Goal: Use online tool/utility: Utilize a website feature to perform a specific function

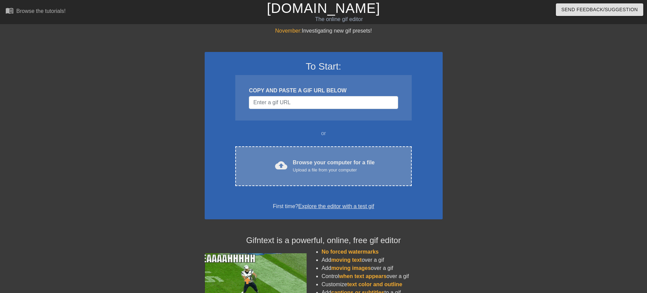
click at [293, 162] on div "Browse your computer for a file Upload a file from your computer" at bounding box center [334, 166] width 82 height 15
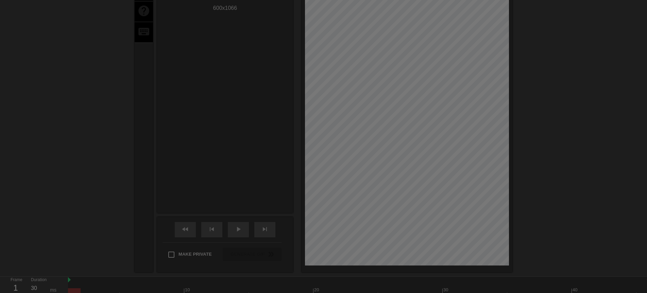
scroll to position [17, 0]
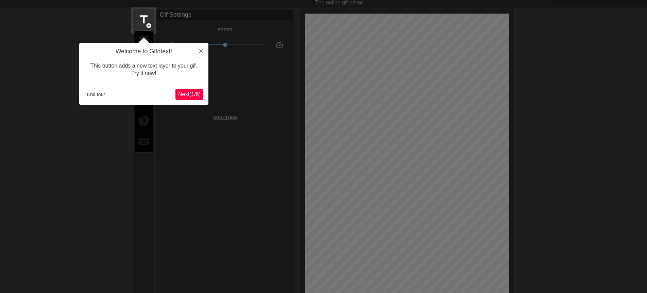
click at [197, 93] on span "Next ( 1 / 6 )" at bounding box center [189, 94] width 22 height 6
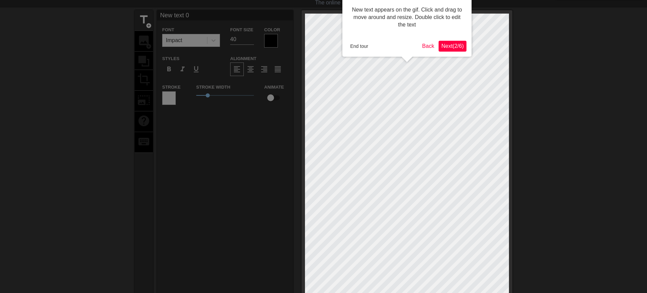
scroll to position [0, 0]
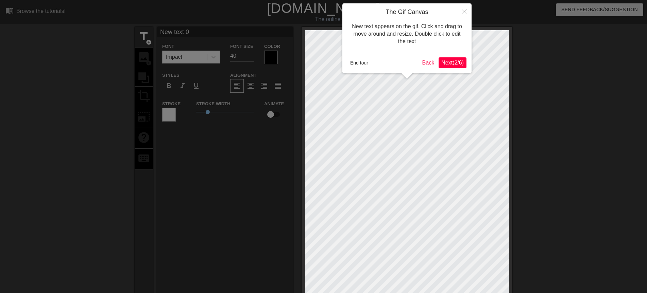
click at [444, 60] on span "Next ( 2 / 6 )" at bounding box center [452, 63] width 22 height 6
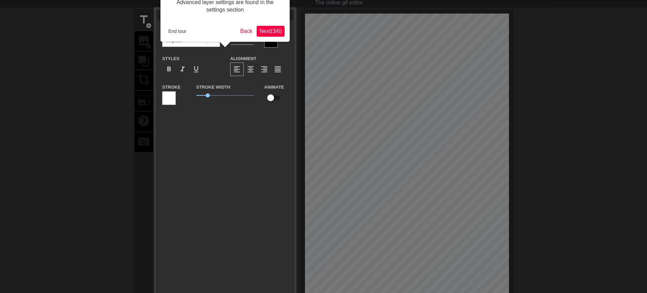
click at [259, 34] on span "Next ( 3 / 6 )" at bounding box center [270, 31] width 22 height 6
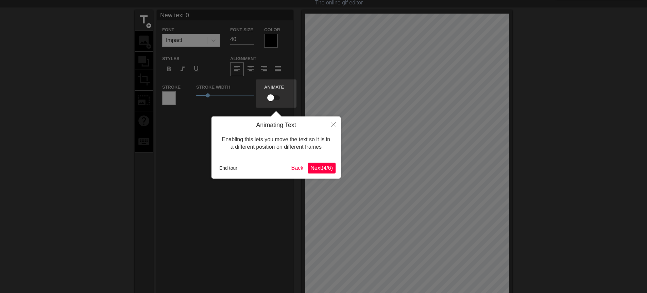
scroll to position [0, 0]
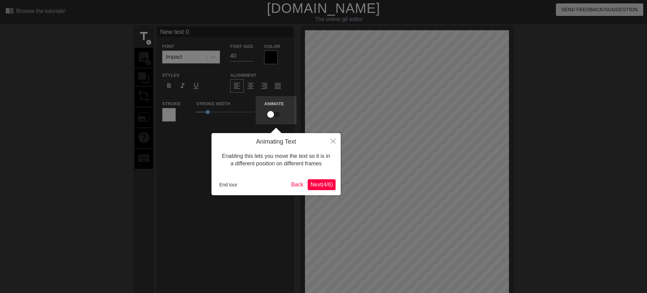
click at [318, 182] on span "Next ( 4 / 6 )" at bounding box center [321, 185] width 22 height 6
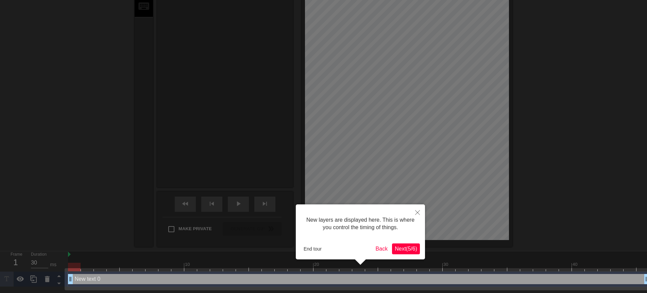
click at [396, 250] on span "Next ( 5 / 6 )" at bounding box center [405, 249] width 22 height 6
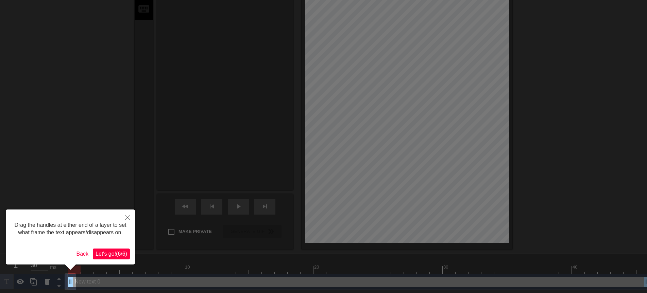
click at [105, 256] on span "Let's go! ( 6 / 6 )" at bounding box center [111, 254] width 32 height 6
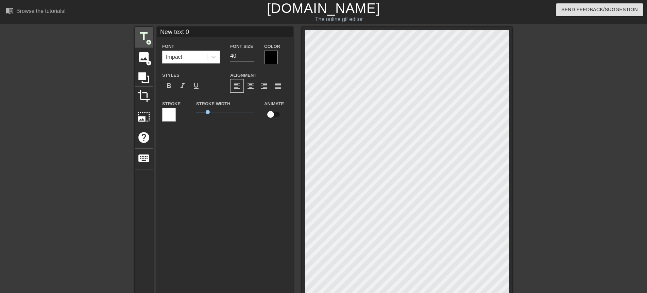
drag, startPoint x: 197, startPoint y: 31, endPoint x: 152, endPoint y: 28, distance: 45.3
click at [152, 28] on div "title add_circle image add_circle crop photo_size_select_large help keyboard Ne…" at bounding box center [323, 213] width 377 height 372
type input "y"
type input "早"
drag, startPoint x: 207, startPoint y: 114, endPoint x: 190, endPoint y: 114, distance: 16.6
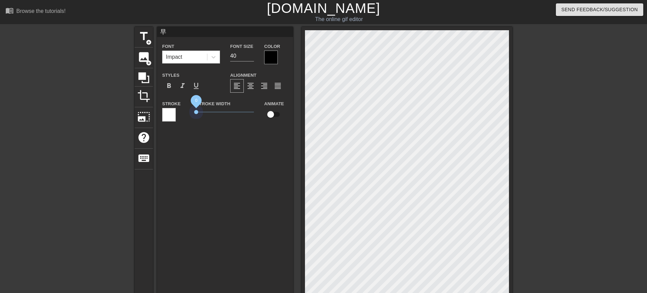
click at [190, 114] on div "Stroke Stroke Width 0 Animate" at bounding box center [225, 114] width 136 height 28
click at [251, 54] on input "41" at bounding box center [242, 56] width 24 height 11
click at [251, 54] on input "42" at bounding box center [242, 56] width 24 height 11
click at [251, 54] on input "51" at bounding box center [242, 56] width 24 height 11
click at [251, 54] on input "52" at bounding box center [242, 56] width 24 height 11
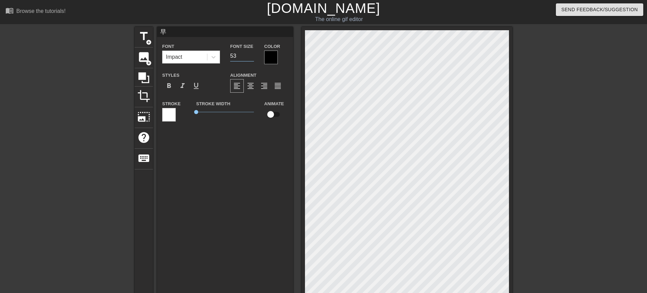
click at [251, 54] on input "53" at bounding box center [242, 56] width 24 height 11
click at [251, 54] on input "54" at bounding box center [242, 56] width 24 height 11
type input "55"
click at [251, 54] on input "55" at bounding box center [242, 56] width 24 height 11
click at [275, 58] on div at bounding box center [271, 58] width 14 height 14
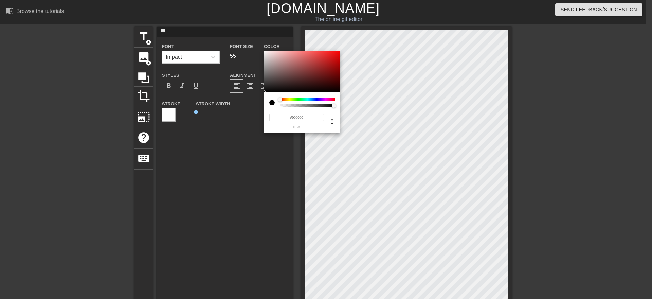
type input "#EB0909"
click at [337, 54] on div at bounding box center [302, 72] width 76 height 42
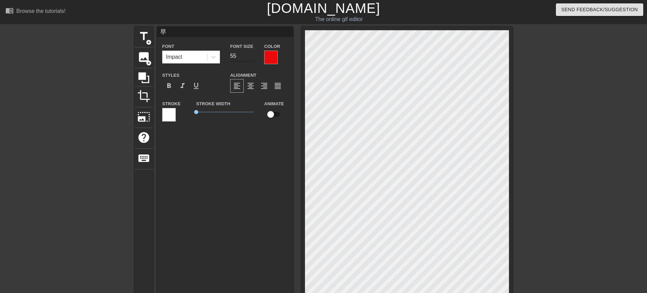
click at [250, 54] on input "56" at bounding box center [242, 56] width 24 height 11
click at [250, 54] on input "57" at bounding box center [242, 56] width 24 height 11
click at [250, 54] on input "58" at bounding box center [242, 56] width 24 height 11
click at [250, 54] on input "59" at bounding box center [242, 56] width 24 height 11
type input "60"
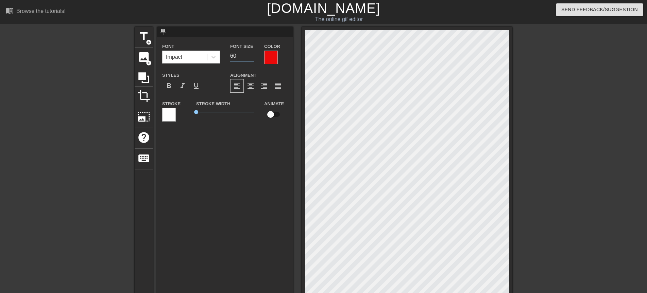
click at [250, 54] on input "60" at bounding box center [242, 56] width 24 height 11
click at [223, 145] on div "早 Font Impact Font Size 60 Color Styles format_bold format_italic format_underl…" at bounding box center [225, 183] width 136 height 313
click at [144, 40] on span "title" at bounding box center [143, 36] width 13 height 13
type input "New text 1"
type input "40"
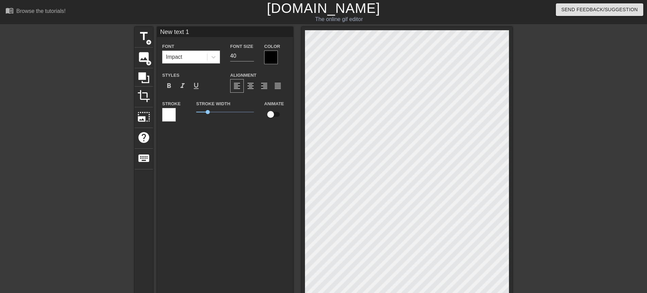
drag, startPoint x: 192, startPoint y: 34, endPoint x: 157, endPoint y: 34, distance: 35.3
click at [157, 34] on input "New text 1" at bounding box center [225, 32] width 136 height 10
type input "安"
drag, startPoint x: 207, startPoint y: 112, endPoint x: 189, endPoint y: 103, distance: 19.8
click at [186, 114] on div "Stroke Stroke Width 0 Animate" at bounding box center [225, 114] width 136 height 28
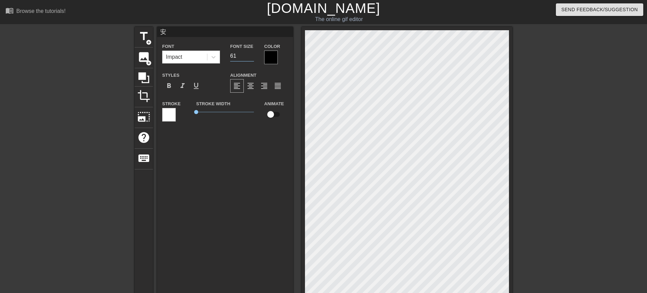
click at [251, 54] on input "62" at bounding box center [242, 56] width 24 height 11
click at [252, 57] on input "61" at bounding box center [242, 56] width 24 height 11
type input "60"
click at [252, 57] on input "60" at bounding box center [242, 56] width 24 height 11
click at [271, 59] on div at bounding box center [271, 58] width 14 height 14
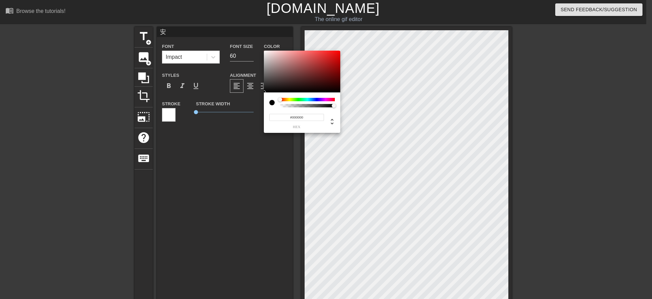
type input "#E70C0C"
click at [336, 54] on div at bounding box center [302, 72] width 76 height 42
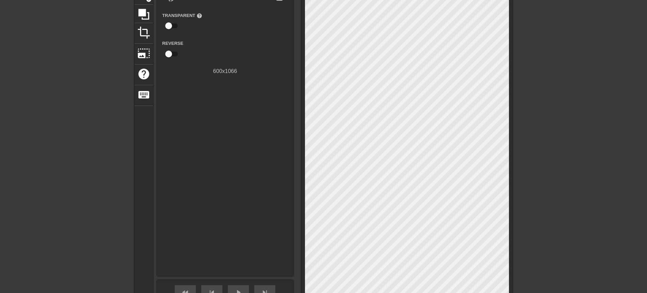
scroll to position [163, 0]
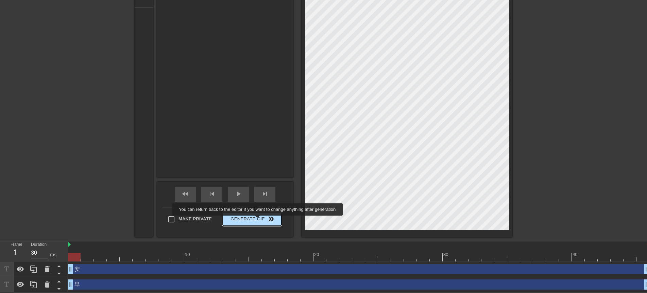
click at [258, 221] on span "Generate Gif double_arrow" at bounding box center [251, 219] width 53 height 8
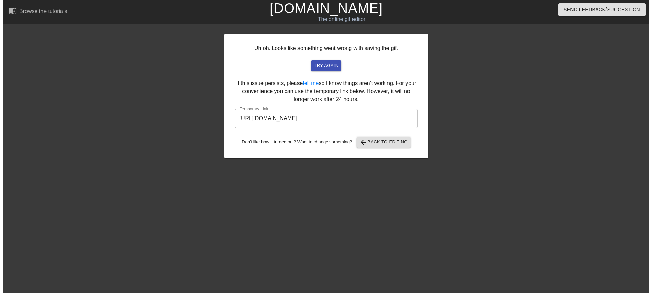
scroll to position [0, 0]
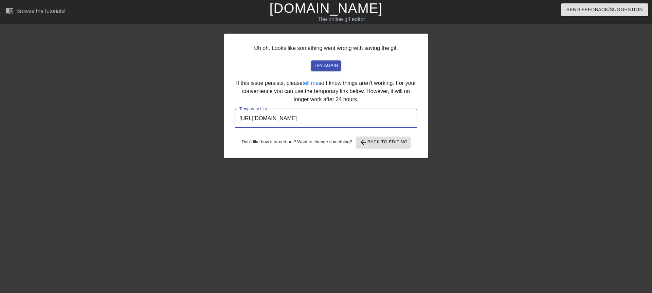
drag, startPoint x: 379, startPoint y: 117, endPoint x: 233, endPoint y: 112, distance: 146.5
click at [233, 112] on div "Uh oh. Looks like something went wrong with saving the gif. try again If this i…" at bounding box center [326, 96] width 204 height 125
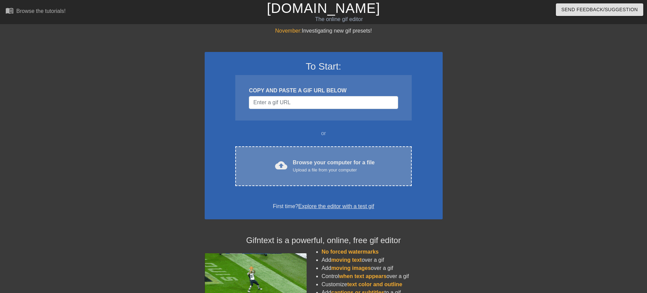
click at [313, 165] on div "Browse your computer for a file Upload a file from your computer" at bounding box center [334, 166] width 82 height 15
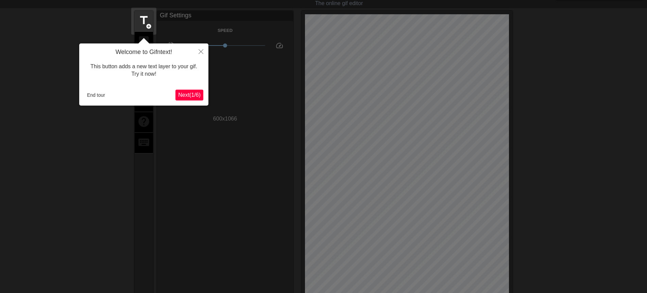
scroll to position [17, 0]
click at [190, 92] on span "Next ( 1 / 6 )" at bounding box center [189, 94] width 22 height 6
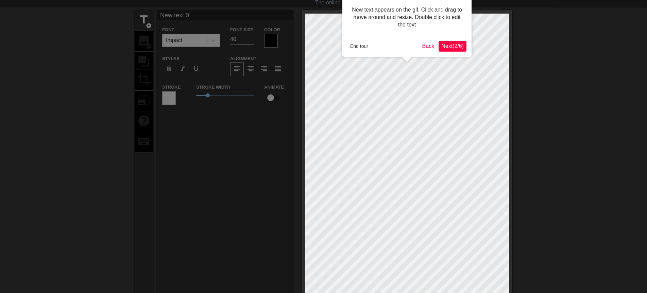
scroll to position [0, 0]
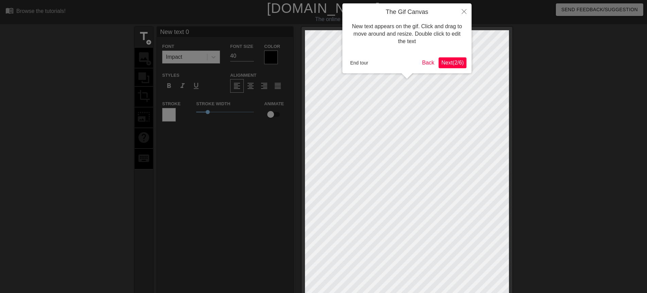
click at [449, 63] on span "Next ( 2 / 6 )" at bounding box center [452, 63] width 22 height 6
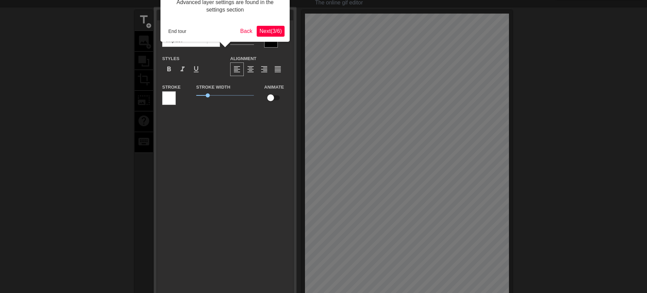
click at [259, 29] on span "Next ( 3 / 6 )" at bounding box center [270, 31] width 22 height 6
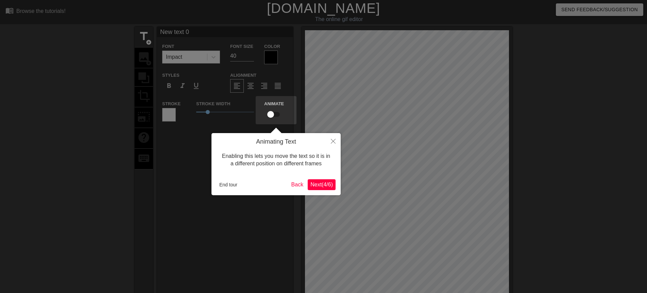
click at [328, 187] on span "Next ( 4 / 6 )" at bounding box center [321, 185] width 22 height 6
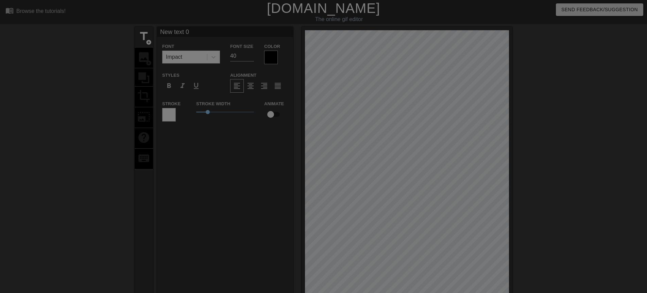
scroll to position [152, 0]
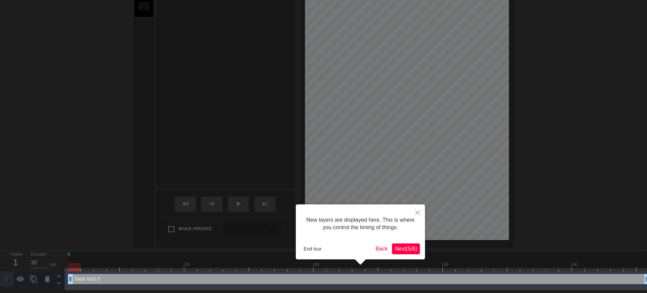
click at [402, 253] on button "Next ( 5 / 6 )" at bounding box center [406, 249] width 28 height 11
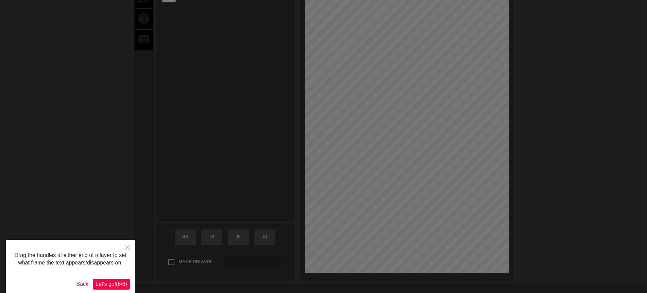
scroll to position [0, 0]
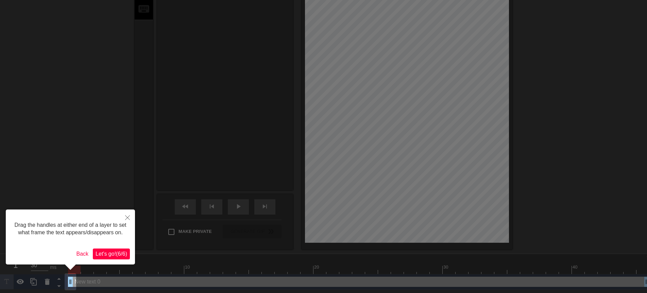
click at [113, 256] on span "Let's go! ( 6 / 6 )" at bounding box center [111, 254] width 32 height 6
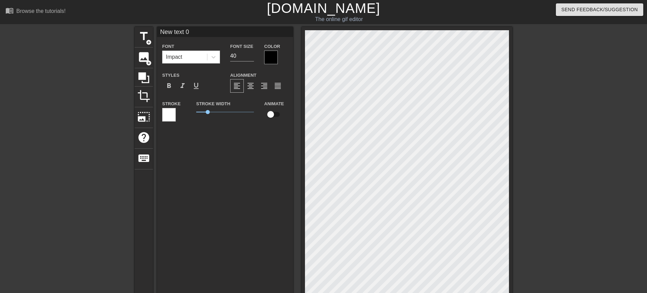
click at [197, 31] on input "New text 0" at bounding box center [225, 32] width 136 height 10
type input "N"
type input "早"
drag, startPoint x: 208, startPoint y: 112, endPoint x: 188, endPoint y: 114, distance: 20.5
click at [188, 114] on div "Stroke Stroke Width 0 Animate" at bounding box center [225, 114] width 136 height 28
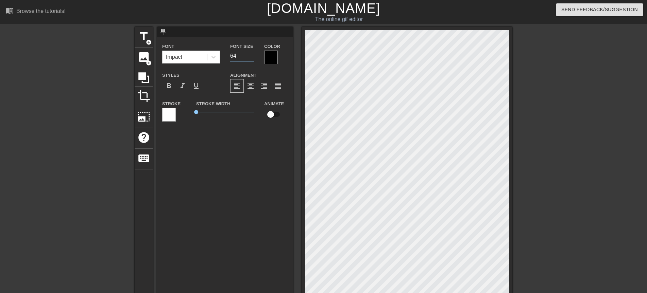
click at [251, 53] on input "64" at bounding box center [242, 56] width 24 height 11
click at [251, 53] on input "65" at bounding box center [242, 56] width 24 height 11
click at [251, 53] on input "66" at bounding box center [242, 56] width 24 height 11
click at [251, 53] on input "67" at bounding box center [242, 56] width 24 height 11
click at [251, 53] on input "68" at bounding box center [242, 56] width 24 height 11
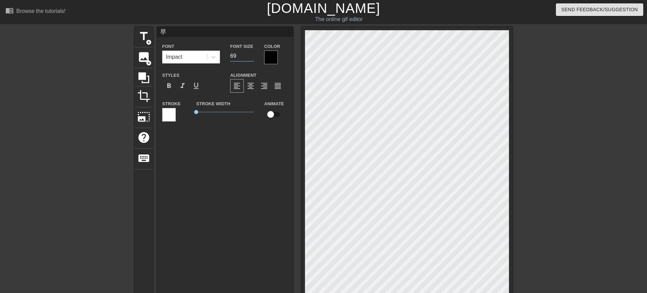
click at [251, 53] on input "69" at bounding box center [242, 56] width 24 height 11
type input "70"
click at [251, 53] on input "70" at bounding box center [242, 56] width 24 height 11
click at [268, 56] on div at bounding box center [271, 58] width 14 height 14
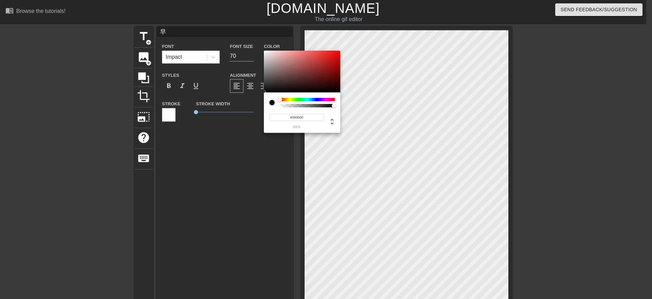
type input "#F00C0C"
click at [337, 53] on div at bounding box center [302, 72] width 76 height 42
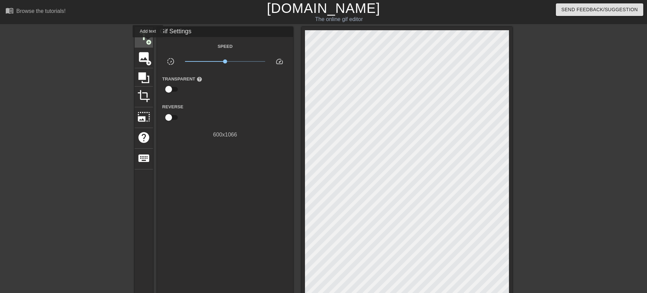
click at [148, 39] on span "add_circle" at bounding box center [149, 42] width 6 height 6
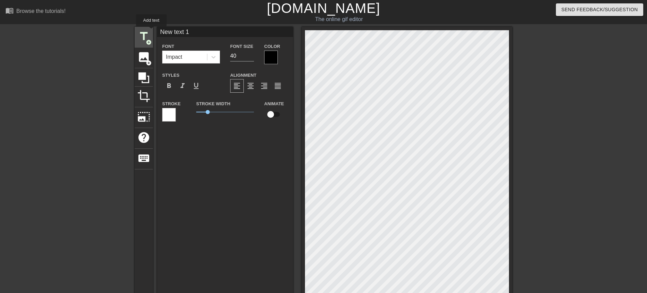
drag, startPoint x: 193, startPoint y: 34, endPoint x: 151, endPoint y: 31, distance: 42.2
click at [151, 31] on div "title add_circle image add_circle crop photo_size_select_large help keyboard Ne…" at bounding box center [323, 213] width 377 height 372
type input "安"
drag, startPoint x: 207, startPoint y: 112, endPoint x: 188, endPoint y: 115, distance: 19.6
click at [188, 115] on div "Stroke Stroke Width 0 Animate" at bounding box center [225, 114] width 136 height 28
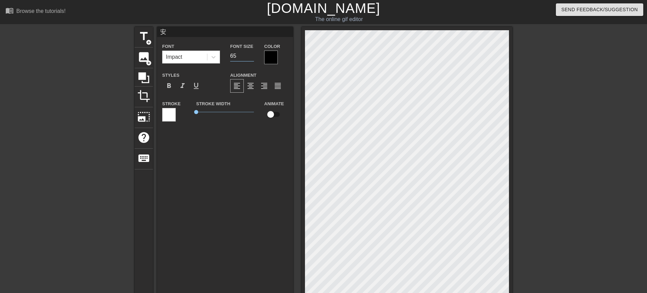
click at [251, 54] on input "65" at bounding box center [242, 56] width 24 height 11
click at [251, 54] on input "66" at bounding box center [242, 56] width 24 height 11
click at [251, 54] on input "67" at bounding box center [242, 56] width 24 height 11
click at [251, 54] on input "68" at bounding box center [242, 56] width 24 height 11
click at [251, 54] on input "69" at bounding box center [242, 56] width 24 height 11
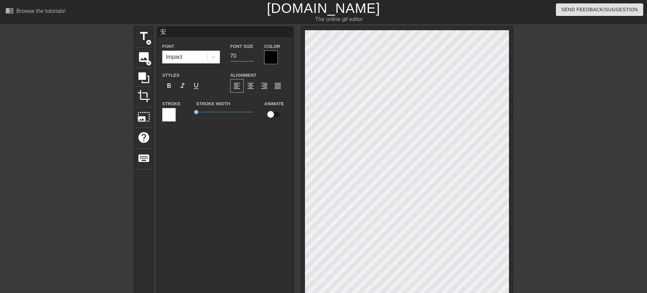
type input "70"
click at [251, 54] on input "70" at bounding box center [242, 56] width 24 height 11
click at [269, 58] on div at bounding box center [271, 58] width 14 height 14
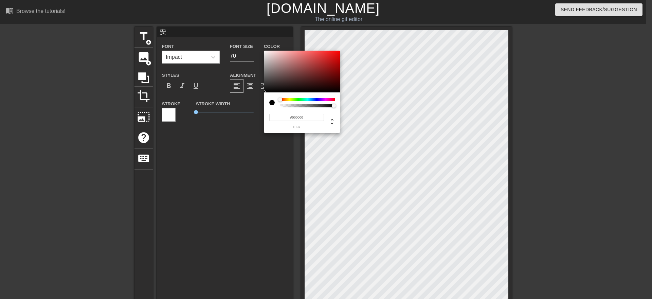
type input "#EB0909"
click at [337, 54] on div at bounding box center [302, 72] width 76 height 42
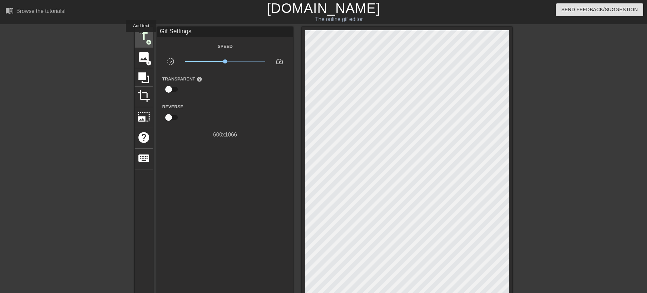
click at [140, 37] on span "title" at bounding box center [143, 36] width 13 height 13
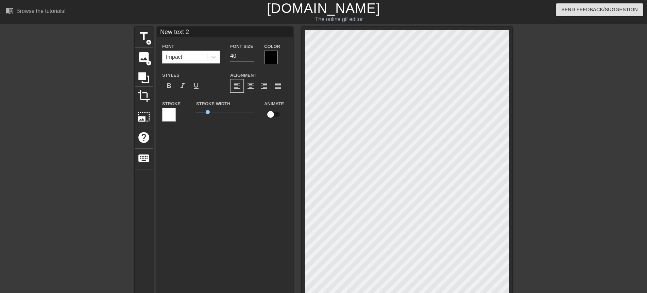
drag, startPoint x: 193, startPoint y: 33, endPoint x: 155, endPoint y: 28, distance: 38.8
click at [155, 28] on div "title add_circle image add_circle crop photo_size_select_large help keyboard Ne…" at bounding box center [323, 213] width 377 height 372
type input "呦"
click at [251, 55] on input "63" at bounding box center [242, 56] width 24 height 11
click at [251, 55] on input "64" at bounding box center [242, 56] width 24 height 11
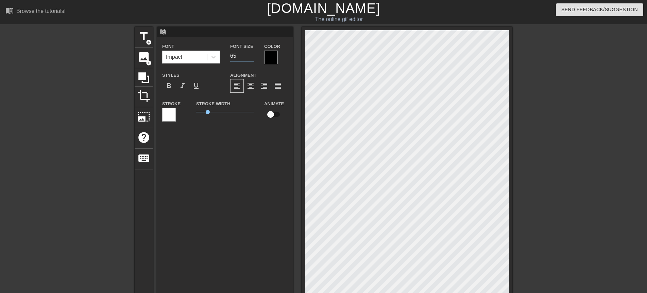
click at [251, 55] on input "65" at bounding box center [242, 56] width 24 height 11
click at [251, 55] on input "66" at bounding box center [242, 56] width 24 height 11
click at [251, 55] on input "67" at bounding box center [242, 56] width 24 height 11
click at [251, 55] on input "68" at bounding box center [242, 56] width 24 height 11
click at [251, 55] on input "69" at bounding box center [242, 56] width 24 height 11
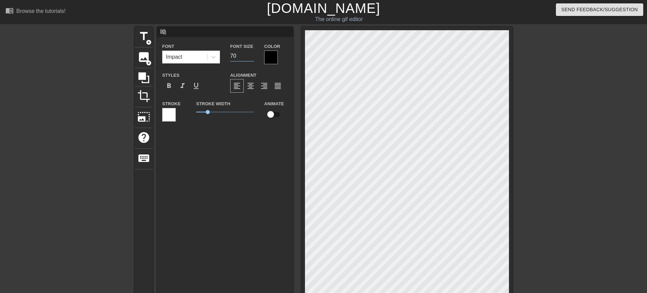
type input "70"
click at [251, 55] on input "70" at bounding box center [242, 56] width 24 height 11
drag, startPoint x: 206, startPoint y: 111, endPoint x: 186, endPoint y: 112, distance: 20.0
click at [186, 112] on div "Stroke Stroke Width 0 Animate" at bounding box center [225, 114] width 136 height 28
click at [266, 59] on div at bounding box center [271, 58] width 14 height 14
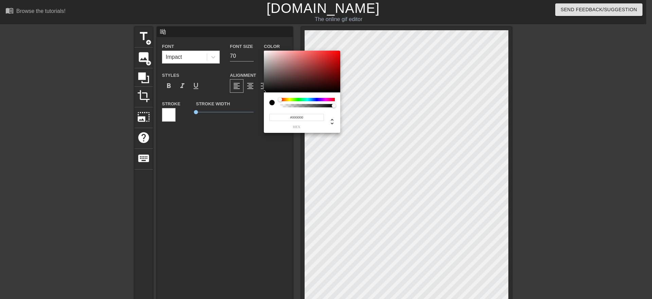
type input "#E90909"
click at [337, 54] on div at bounding box center [302, 72] width 76 height 42
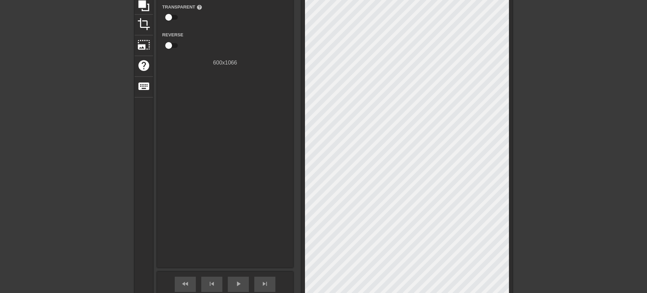
scroll to position [102, 0]
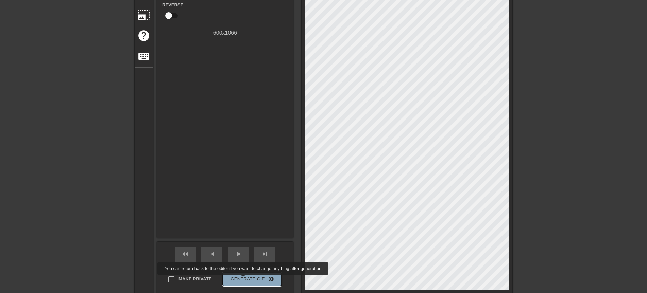
click at [244, 280] on span "Generate Gif double_arrow" at bounding box center [251, 279] width 53 height 8
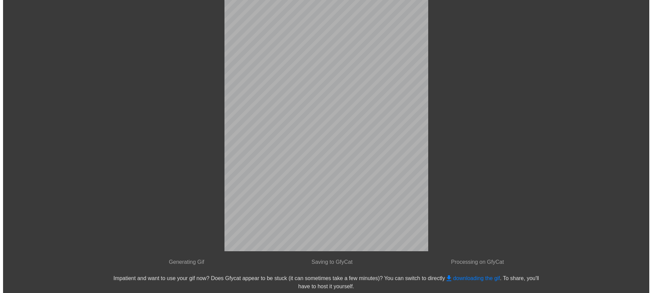
scroll to position [0, 0]
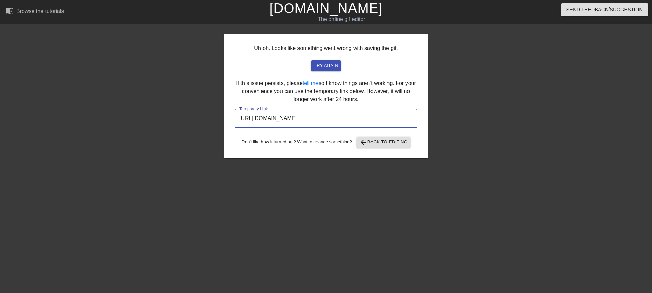
drag, startPoint x: 379, startPoint y: 120, endPoint x: 238, endPoint y: 116, distance: 141.8
click at [238, 116] on input "[URL][DOMAIN_NAME]" at bounding box center [326, 118] width 183 height 19
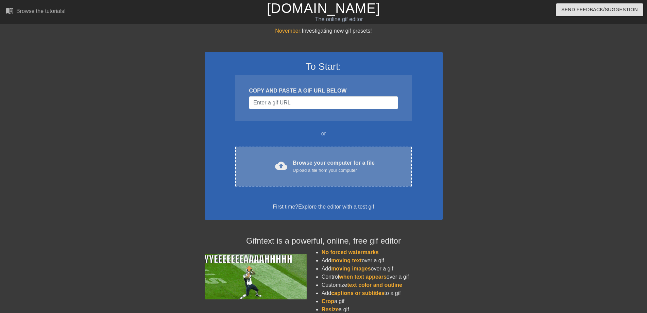
click at [294, 156] on div "cloud_upload Browse your computer for a file Upload a file from your computer C…" at bounding box center [323, 166] width 176 height 40
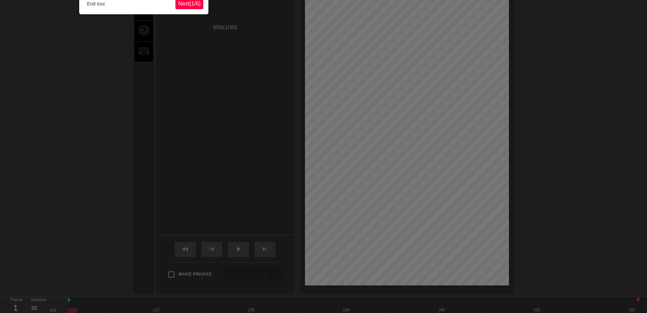
scroll to position [17, 0]
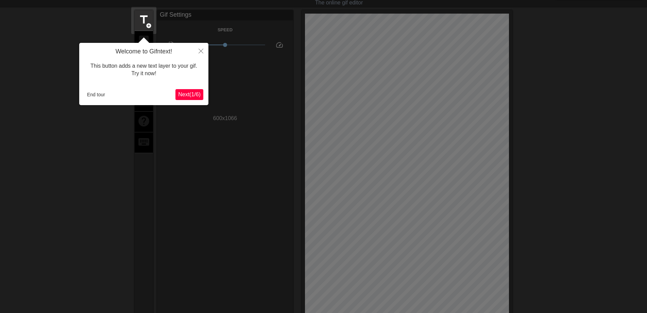
click at [197, 96] on span "Next ( 1 / 6 )" at bounding box center [189, 94] width 22 height 6
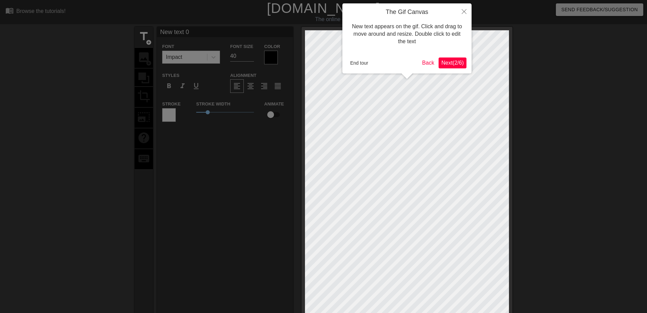
click at [459, 63] on span "Next ( 2 / 6 )" at bounding box center [452, 63] width 22 height 6
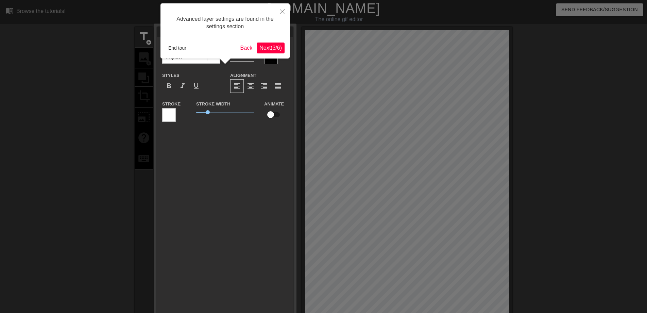
scroll to position [17, 0]
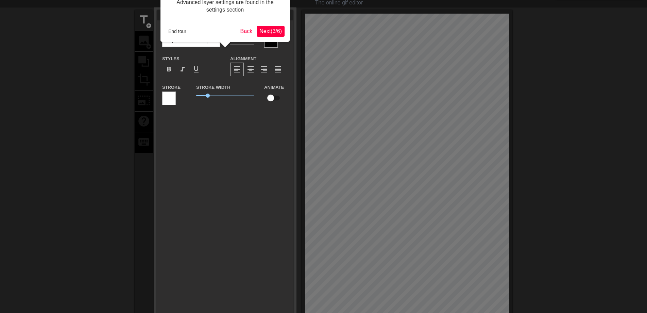
click at [272, 29] on span "Next ( 3 / 6 )" at bounding box center [270, 31] width 22 height 6
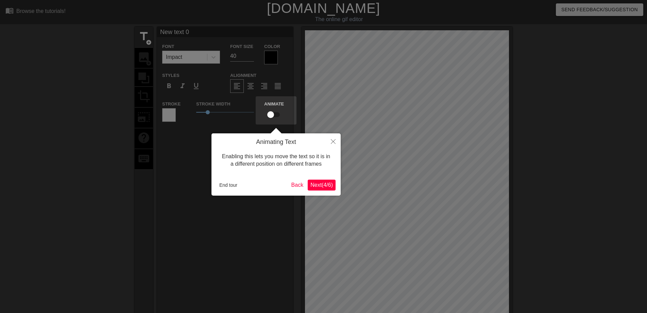
click at [315, 186] on span "Next ( 4 / 6 )" at bounding box center [321, 185] width 22 height 6
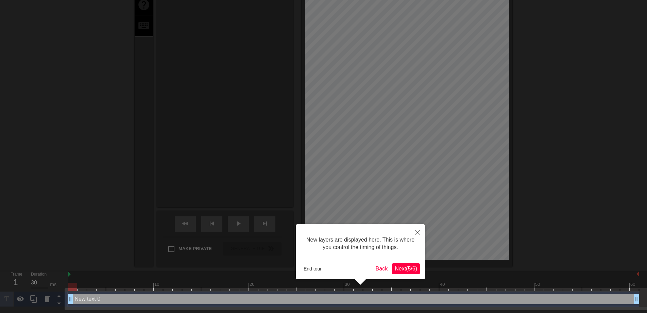
click at [405, 265] on span "Next ( 5 / 6 )" at bounding box center [405, 268] width 22 height 6
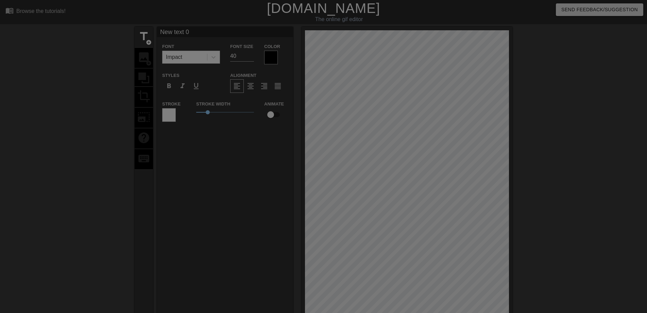
scroll to position [130, 0]
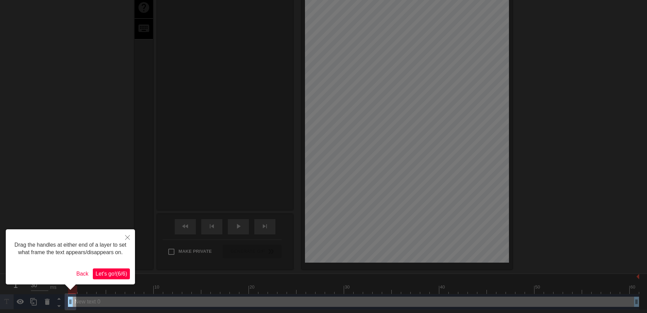
click at [116, 273] on span "Let's go! ( 6 / 6 )" at bounding box center [111, 273] width 32 height 6
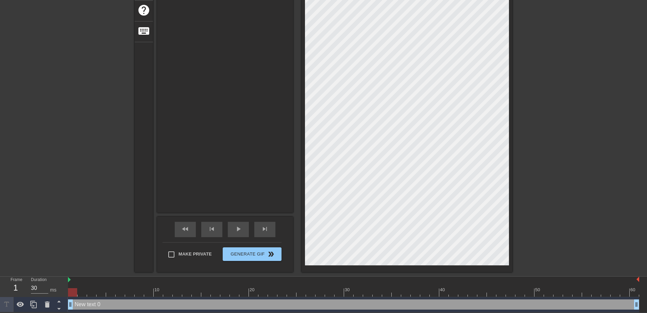
scroll to position [0, 0]
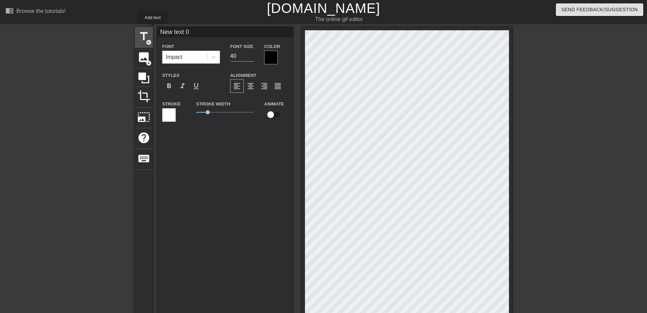
drag, startPoint x: 195, startPoint y: 34, endPoint x: 153, endPoint y: 29, distance: 42.8
click at [153, 29] on div "title add_circle image add_circle crop photo_size_select_large help keyboard Ne…" at bounding box center [323, 213] width 377 height 372
type input "早"
click at [251, 54] on input "59" at bounding box center [242, 56] width 24 height 11
type input "60"
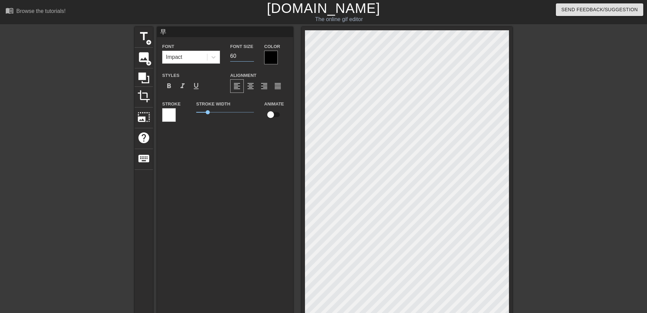
click at [251, 54] on input "60" at bounding box center [242, 56] width 24 height 11
drag, startPoint x: 208, startPoint y: 112, endPoint x: 188, endPoint y: 113, distance: 20.4
click at [188, 113] on div "Stroke Stroke Width 0 Animate" at bounding box center [225, 114] width 136 height 28
click at [268, 57] on div at bounding box center [271, 58] width 14 height 14
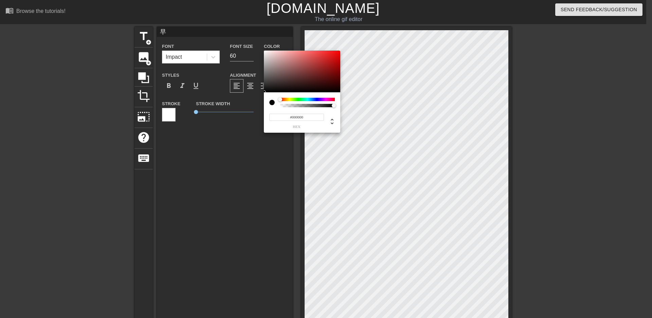
type input "#F40A0A"
click at [337, 52] on div at bounding box center [302, 72] width 76 height 42
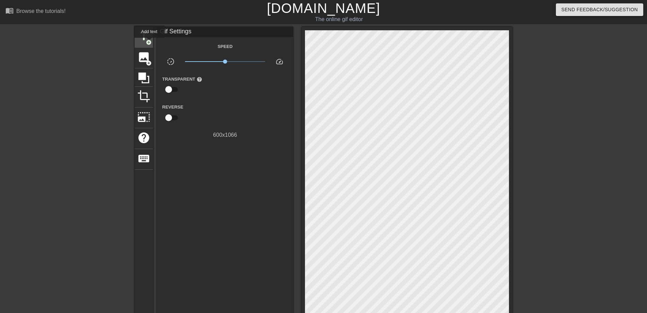
click at [145, 37] on span "title" at bounding box center [143, 36] width 13 height 13
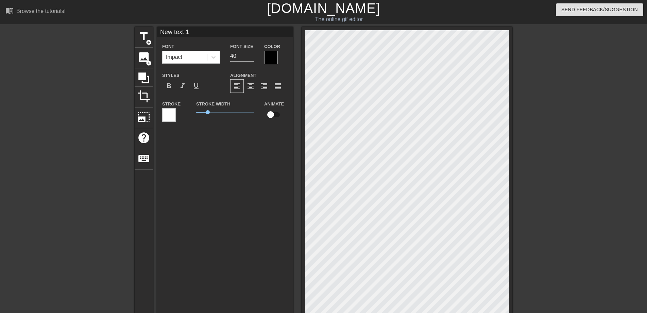
drag, startPoint x: 199, startPoint y: 32, endPoint x: 157, endPoint y: 31, distance: 41.5
click at [157, 31] on input "New text 1" at bounding box center [225, 32] width 136 height 10
type input "安"
click at [251, 55] on input "58" at bounding box center [242, 56] width 24 height 11
click at [251, 55] on input "59" at bounding box center [242, 56] width 24 height 11
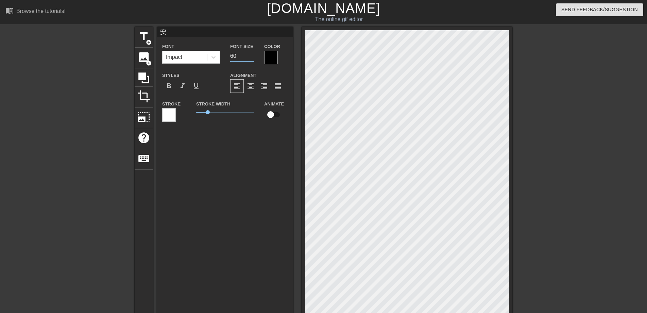
type input "60"
click at [251, 55] on input "60" at bounding box center [242, 56] width 24 height 11
drag, startPoint x: 207, startPoint y: 110, endPoint x: 179, endPoint y: 112, distance: 27.6
click at [179, 112] on div "Stroke Stroke Width 0 Animate" at bounding box center [225, 114] width 136 height 28
click at [269, 62] on div at bounding box center [271, 58] width 14 height 14
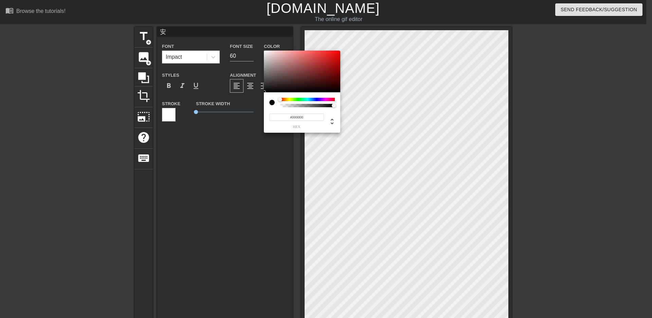
type input "#F00D0D"
click at [336, 53] on div at bounding box center [302, 72] width 76 height 42
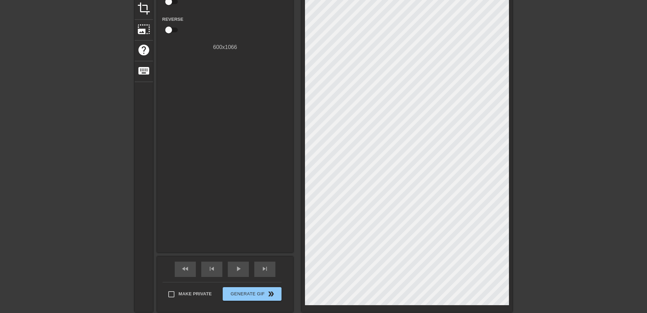
scroll to position [143, 0]
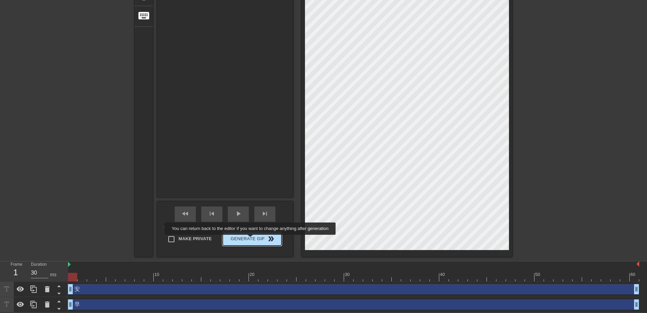
click at [250, 237] on span "Generate Gif double_arrow" at bounding box center [251, 238] width 53 height 8
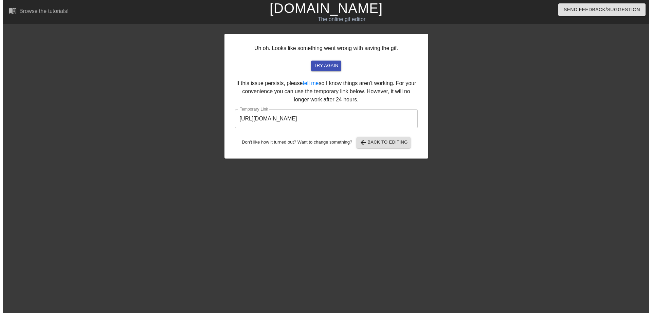
scroll to position [0, 0]
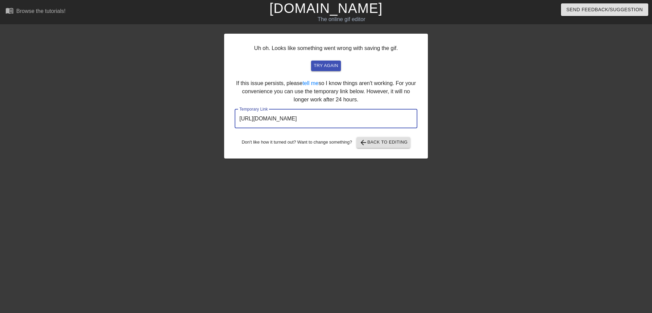
drag, startPoint x: 373, startPoint y: 120, endPoint x: 238, endPoint y: 124, distance: 135.3
click at [238, 124] on input "http://www.gifntext.com/temp_generations/HbZ0rndv.gif" at bounding box center [326, 118] width 183 height 19
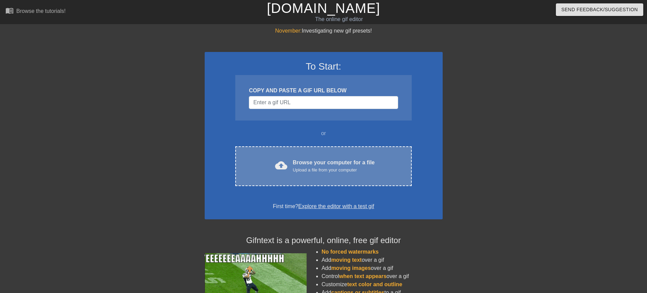
click at [295, 175] on div "cloud_upload Browse your computer for a file Upload a file from your computer C…" at bounding box center [323, 166] width 176 height 40
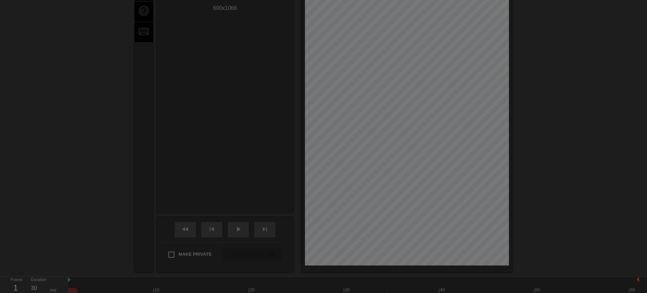
scroll to position [17, 0]
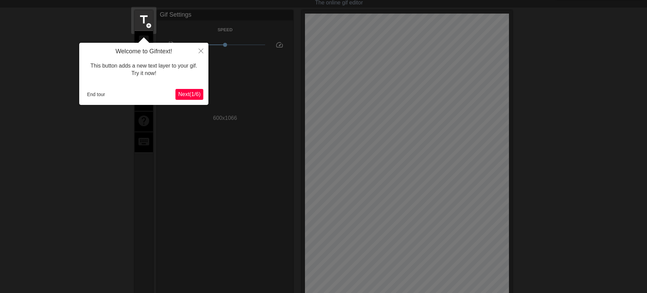
click at [185, 93] on span "Next ( 1 / 6 )" at bounding box center [189, 94] width 22 height 6
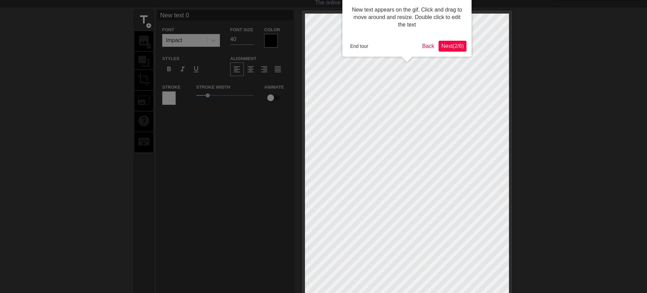
scroll to position [0, 0]
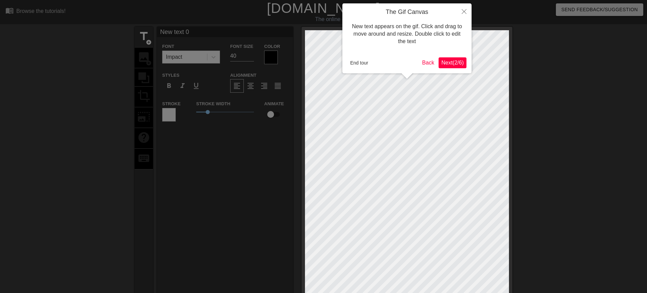
click at [446, 64] on span "Next ( 2 / 6 )" at bounding box center [452, 63] width 22 height 6
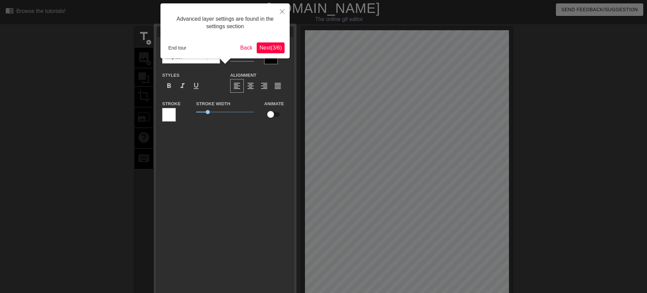
scroll to position [17, 0]
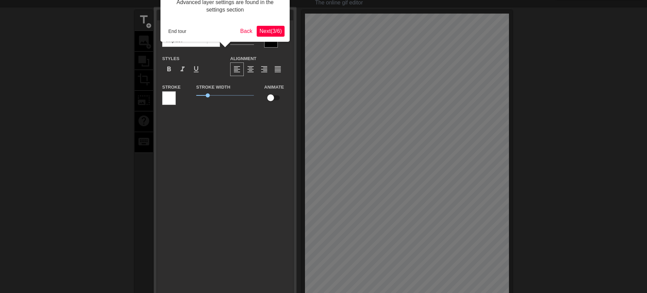
click at [268, 30] on span "Next ( 3 / 6 )" at bounding box center [270, 31] width 22 height 6
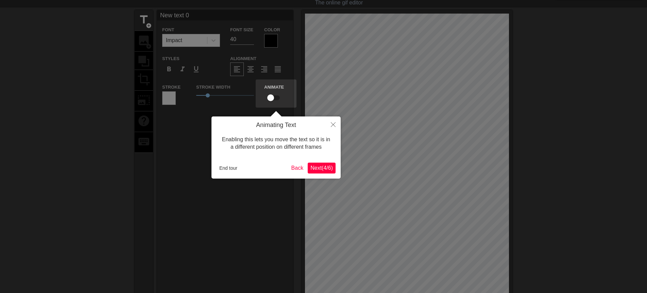
scroll to position [0, 0]
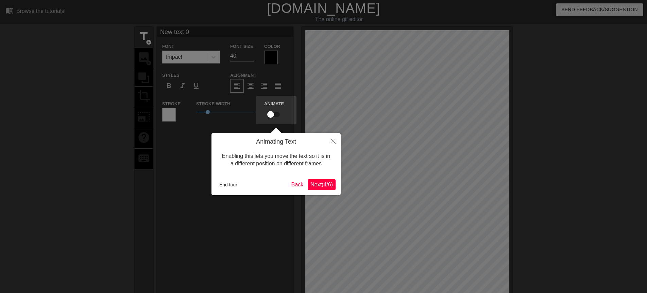
click at [323, 184] on span "Next ( 4 / 6 )" at bounding box center [321, 185] width 22 height 6
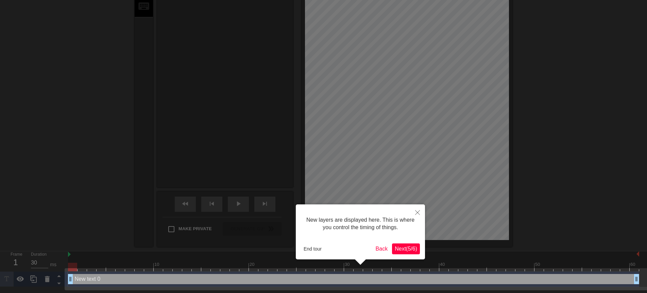
click at [404, 251] on span "Next ( 5 / 6 )" at bounding box center [405, 249] width 22 height 6
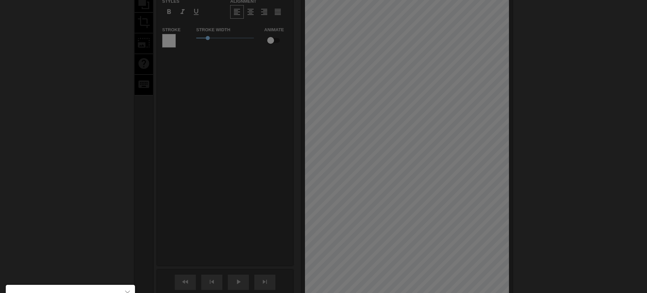
scroll to position [149, 0]
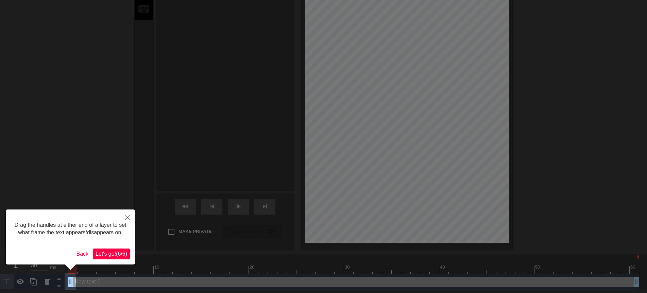
click at [112, 254] on span "Let's go! ( 6 / 6 )" at bounding box center [111, 254] width 32 height 6
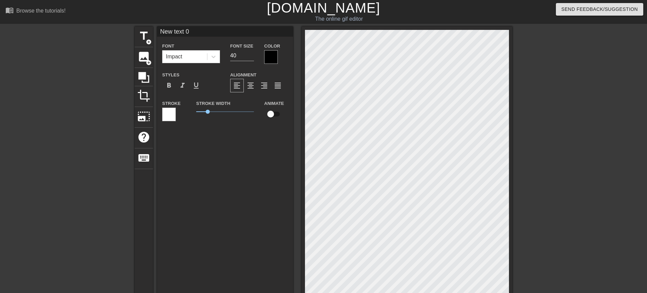
scroll to position [0, 0]
drag, startPoint x: 194, startPoint y: 34, endPoint x: 157, endPoint y: 32, distance: 36.7
click at [157, 32] on input "New text 0" at bounding box center [225, 32] width 136 height 10
drag, startPoint x: 172, startPoint y: 30, endPoint x: 154, endPoint y: 32, distance: 18.1
click at [154, 32] on div "title add_circle image add_circle crop photo_size_select_large help keyboard yl…" at bounding box center [323, 213] width 377 height 372
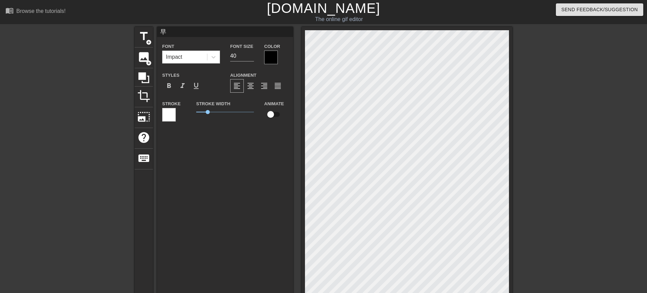
type input "早"
drag, startPoint x: 207, startPoint y: 110, endPoint x: 187, endPoint y: 111, distance: 19.8
click at [187, 111] on div "Stroke Stroke Width 0 Animate" at bounding box center [225, 114] width 136 height 28
click at [250, 54] on input "57" at bounding box center [242, 56] width 24 height 11
click at [250, 54] on input "58" at bounding box center [242, 56] width 24 height 11
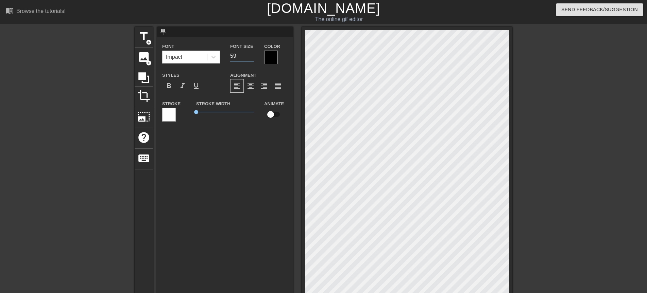
click at [250, 54] on input "59" at bounding box center [242, 56] width 24 height 11
type input "60"
click at [250, 54] on input "60" at bounding box center [242, 56] width 24 height 11
click at [269, 57] on div at bounding box center [271, 58] width 14 height 14
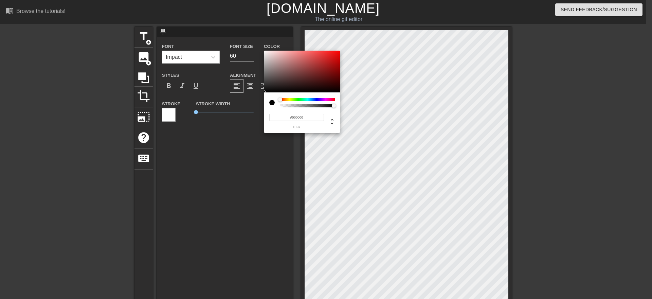
type input "#F60B0B"
click at [337, 52] on div at bounding box center [302, 72] width 76 height 42
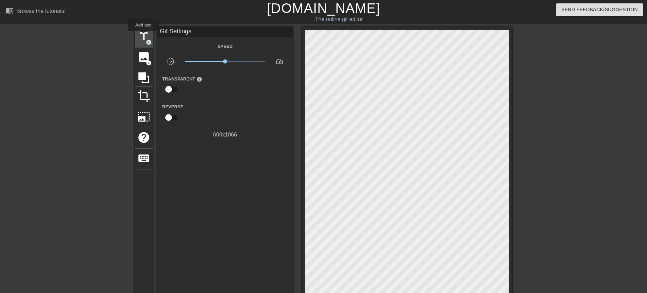
click at [143, 36] on span "title" at bounding box center [143, 36] width 13 height 13
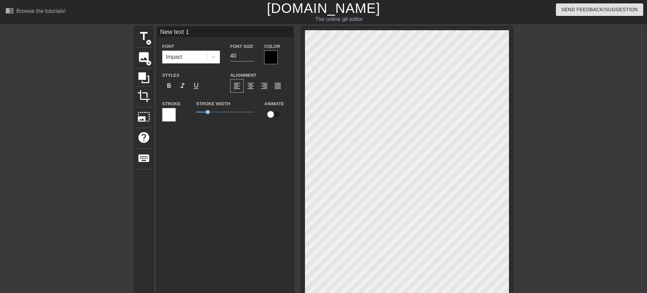
drag, startPoint x: 191, startPoint y: 33, endPoint x: 160, endPoint y: 35, distance: 31.0
click at [160, 35] on input "New text 1" at bounding box center [225, 32] width 136 height 10
type input "安"
click at [252, 53] on input "64" at bounding box center [242, 56] width 24 height 11
click at [252, 56] on input "63" at bounding box center [242, 56] width 24 height 11
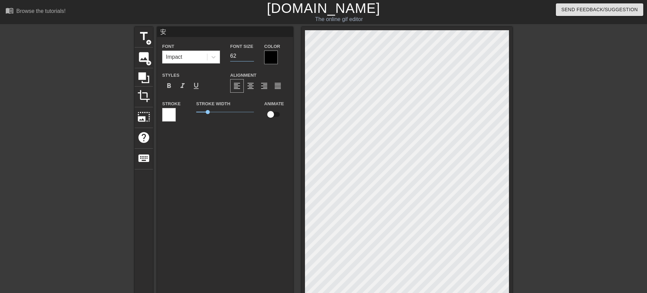
click at [252, 56] on input "62" at bounding box center [242, 56] width 24 height 11
click at [252, 56] on input "61" at bounding box center [242, 56] width 24 height 11
type input "60"
click at [252, 56] on input "60" at bounding box center [242, 56] width 24 height 11
type input "安"
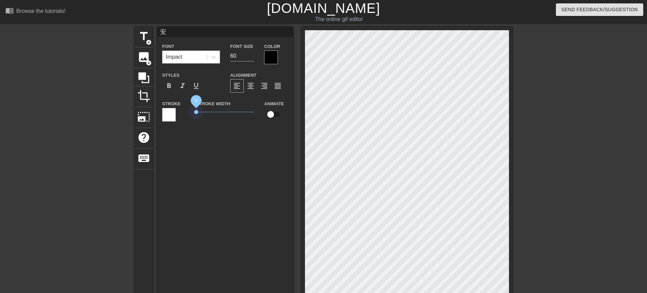
drag, startPoint x: 209, startPoint y: 112, endPoint x: 189, endPoint y: 112, distance: 20.4
click at [189, 112] on div "Stroke Stroke Width 0 Animate" at bounding box center [225, 114] width 136 height 28
click at [266, 59] on div at bounding box center [271, 58] width 14 height 14
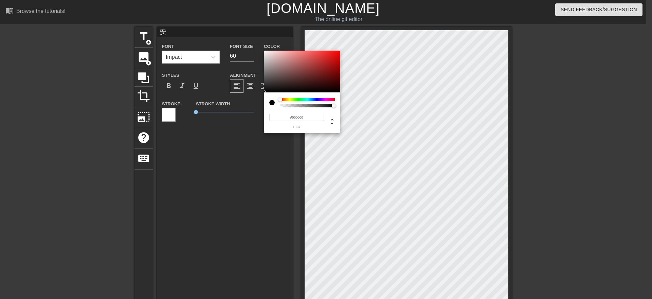
type input "#F00606"
click at [338, 53] on div at bounding box center [302, 72] width 76 height 42
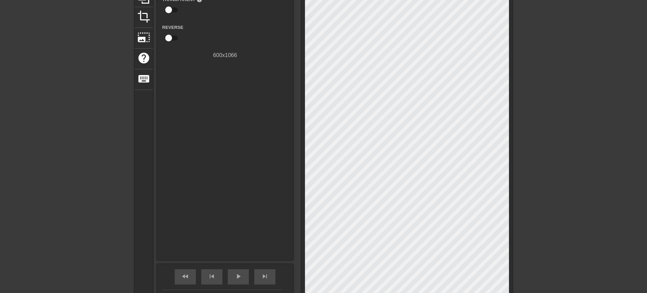
scroll to position [163, 0]
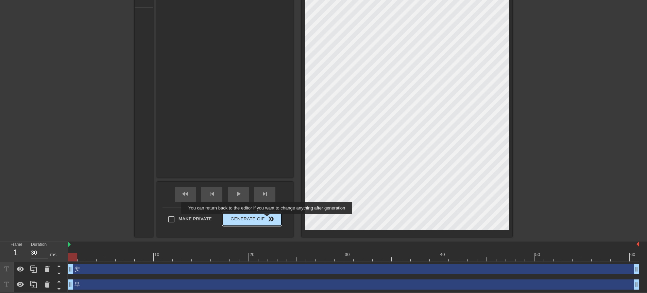
click at [267, 219] on span "double_arrow" at bounding box center [271, 219] width 8 height 8
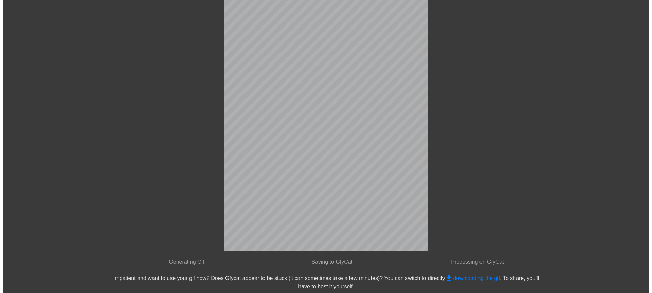
scroll to position [0, 0]
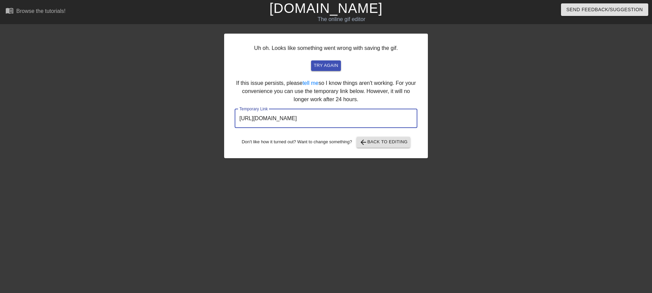
drag, startPoint x: 239, startPoint y: 119, endPoint x: 379, endPoint y: 119, distance: 139.3
click at [379, 119] on input "http://www.gifntext.com/temp_generations/qfnnMaNs.gif" at bounding box center [326, 118] width 183 height 19
